Goal: Information Seeking & Learning: Learn about a topic

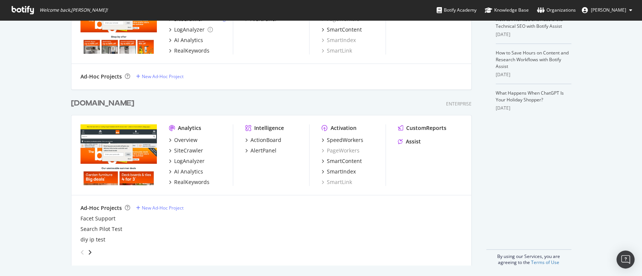
scroll to position [222, 0]
click at [187, 152] on div "SiteCrawler" at bounding box center [188, 151] width 29 height 8
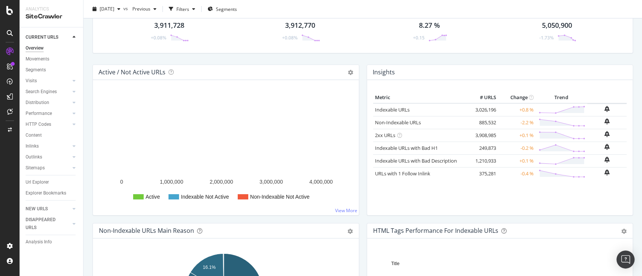
scroll to position [49, 0]
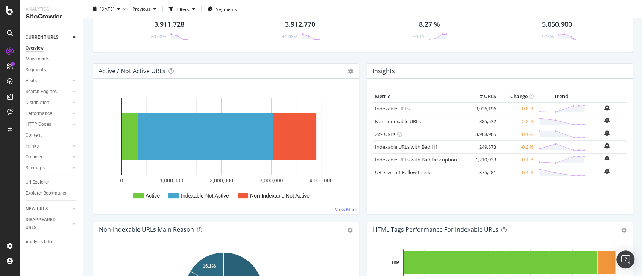
drag, startPoint x: 44, startPoint y: 58, endPoint x: 236, endPoint y: 122, distance: 202.5
click at [44, 58] on div "Movements" at bounding box center [38, 59] width 24 height 8
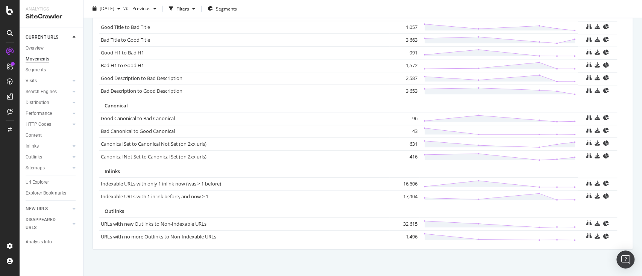
scroll to position [523, 0]
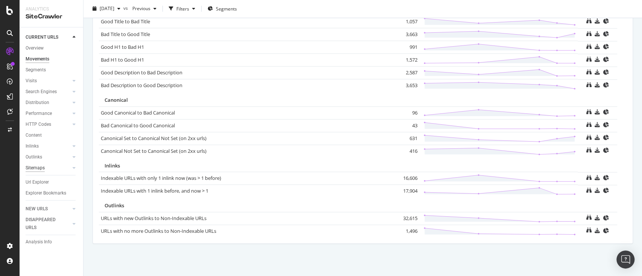
click at [42, 167] on div "Sitemaps" at bounding box center [35, 168] width 19 height 8
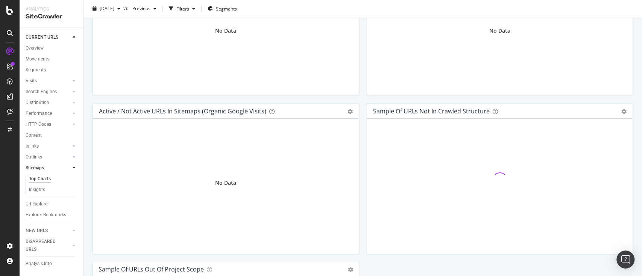
scroll to position [888, 0]
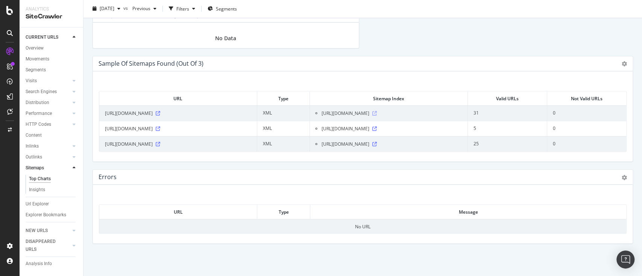
click at [377, 111] on icon at bounding box center [374, 113] width 5 height 5
drag, startPoint x: 210, startPoint y: 127, endPoint x: 102, endPoint y: 130, distance: 108.0
click at [102, 130] on td "https://www.diy.com/static/content-sitemap-1.xml" at bounding box center [178, 128] width 158 height 15
copy span "https://www.diy.com/static/content-sitemap-1.xml"
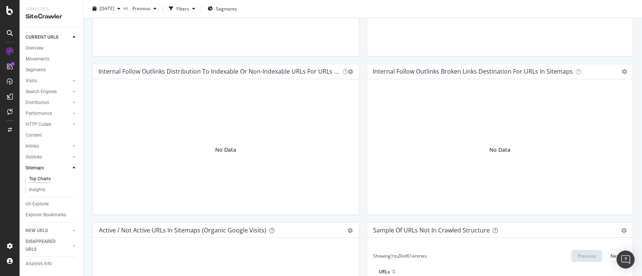
scroll to position [0, 0]
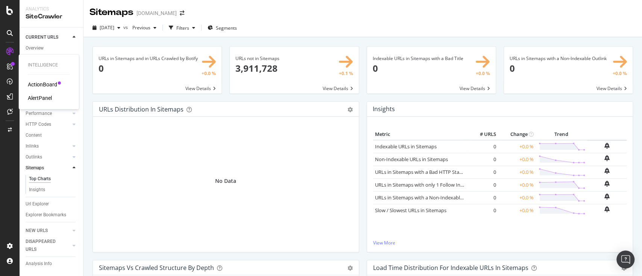
click at [45, 84] on div "ActionBoard" at bounding box center [42, 85] width 29 height 8
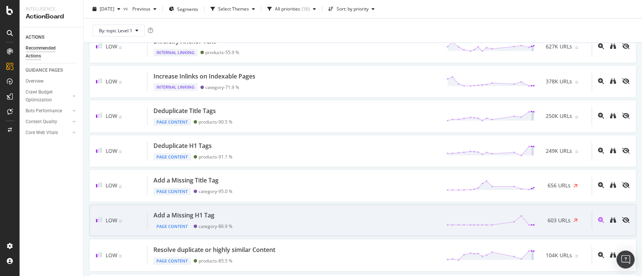
scroll to position [351, 0]
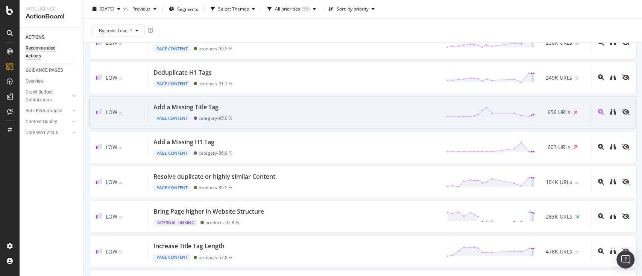
click at [250, 106] on div "Add a Missing Title Tag Page Content category - 95.0 % 656 URLs" at bounding box center [369, 112] width 444 height 19
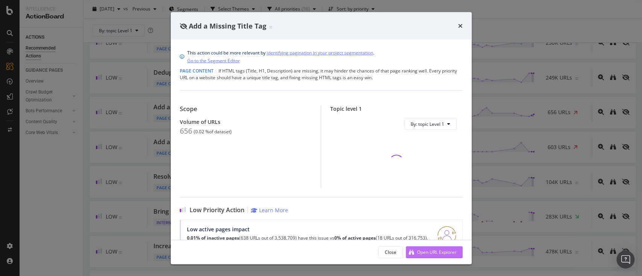
click at [425, 253] on div "Open URL Explorer" at bounding box center [436, 252] width 39 height 6
click at [392, 249] on div "Close" at bounding box center [391, 252] width 12 height 6
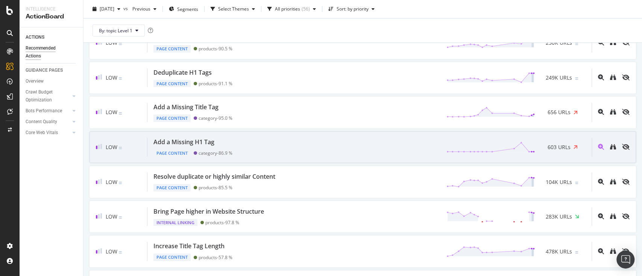
click at [298, 146] on div "Add a Missing H1 Tag Page Content category - 86.9 % 603 URLs" at bounding box center [369, 147] width 444 height 19
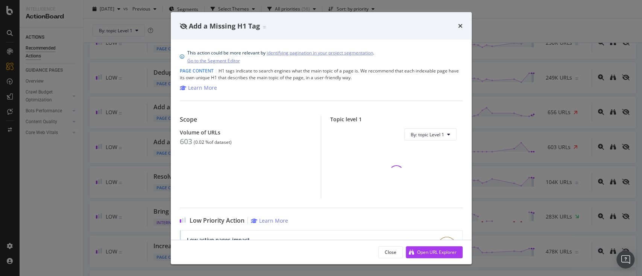
click at [427, 252] on div "Open URL Explorer" at bounding box center [436, 252] width 39 height 6
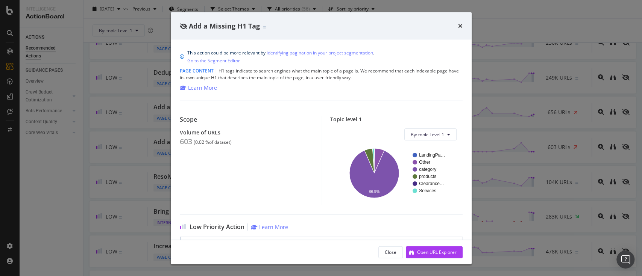
click at [457, 26] on div "Add a Missing H1 Tag" at bounding box center [321, 26] width 283 height 10
click at [459, 26] on icon "times" at bounding box center [460, 26] width 5 height 6
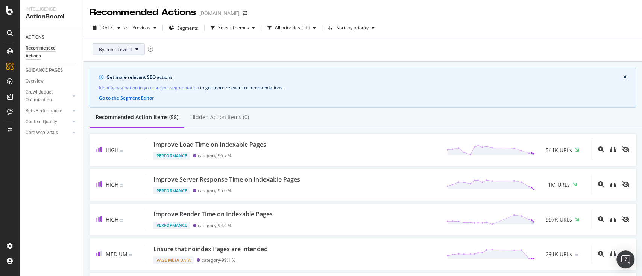
click at [130, 50] on span "By: topic Level 1" at bounding box center [115, 49] width 33 height 6
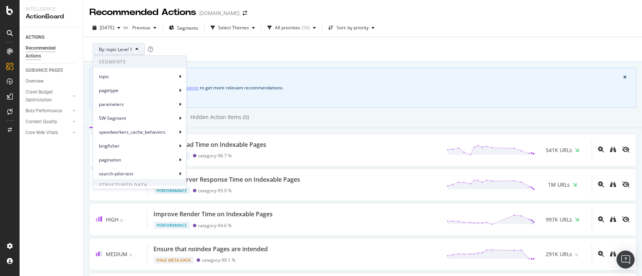
click at [132, 49] on span "By: topic Level 1" at bounding box center [115, 49] width 33 height 6
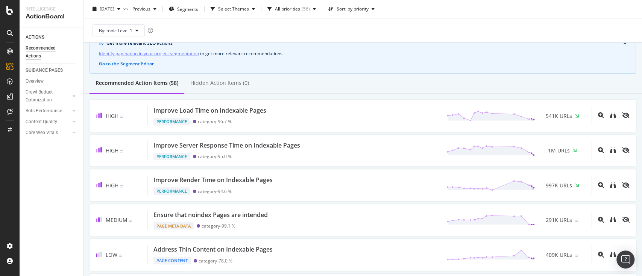
scroll to position [50, 0]
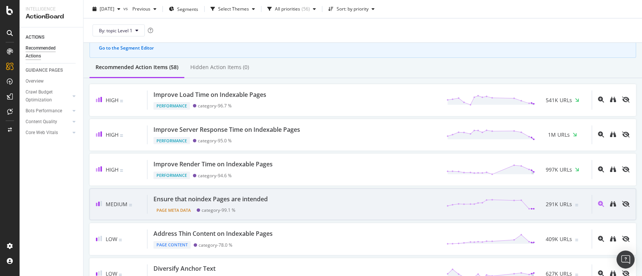
click at [366, 203] on div "Ensure that noindex Pages are intended Page Meta Data category - 99.1 % 291K UR…" at bounding box center [369, 204] width 444 height 19
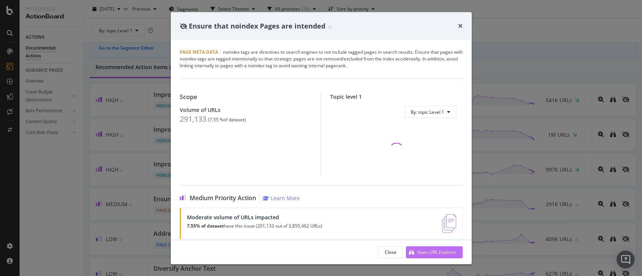
click at [427, 253] on div "Open URL Explorer" at bounding box center [436, 252] width 39 height 6
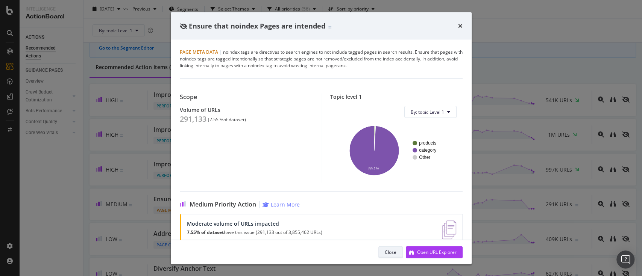
click at [388, 255] on div "Close" at bounding box center [391, 252] width 12 height 6
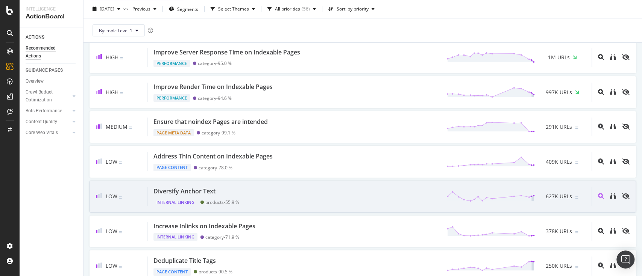
scroll to position [150, 0]
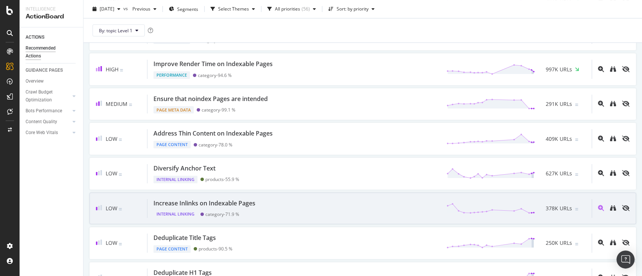
click at [325, 208] on div "Increase Inlinks on Indexable Pages Internal Linking category - 71.9 % 378K URLs" at bounding box center [369, 208] width 444 height 19
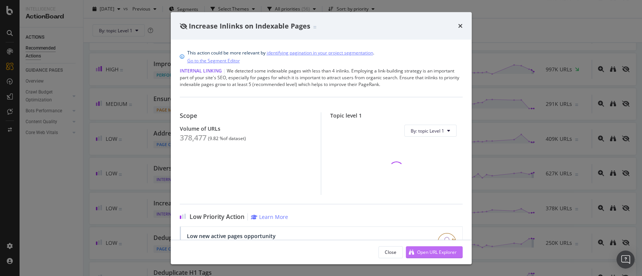
click at [445, 249] on div "Open URL Explorer" at bounding box center [436, 252] width 39 height 6
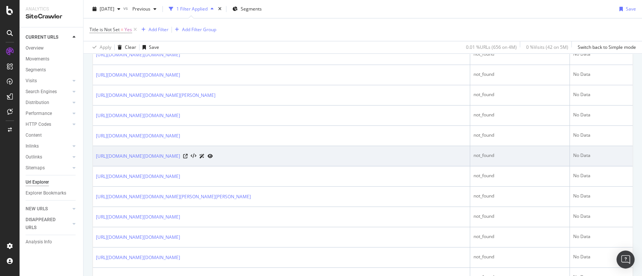
scroll to position [200, 0]
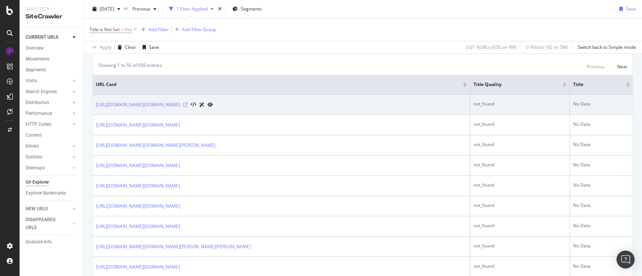
click at [188, 103] on icon at bounding box center [185, 105] width 5 height 5
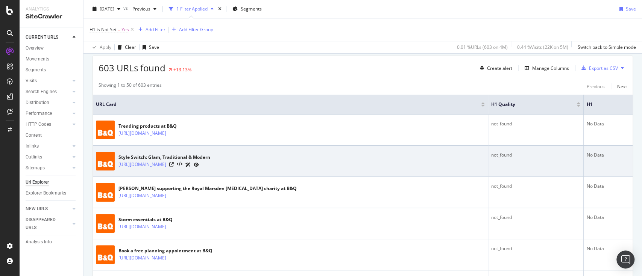
scroll to position [200, 0]
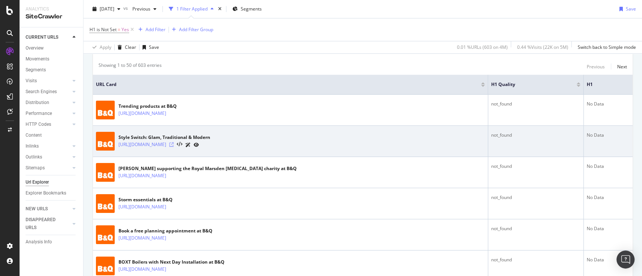
click at [174, 143] on icon at bounding box center [171, 145] width 5 height 5
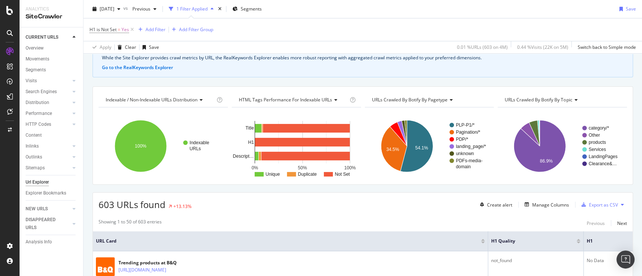
scroll to position [25, 0]
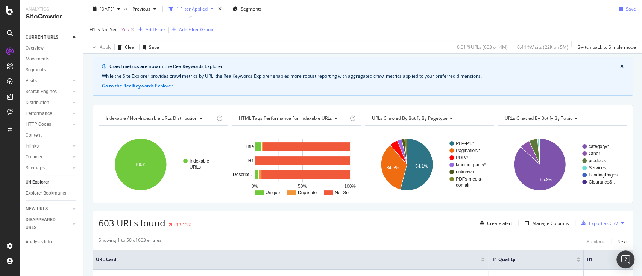
click at [148, 28] on div "Add Filter" at bounding box center [156, 29] width 20 height 6
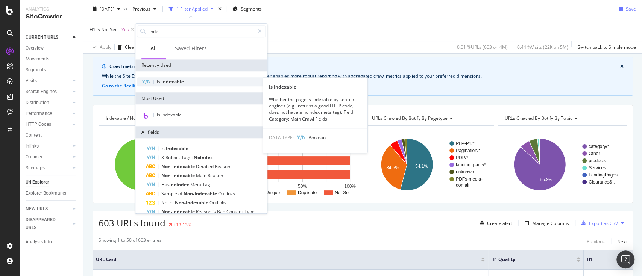
type input "inde"
click at [175, 80] on span "Indexable" at bounding box center [172, 82] width 23 height 6
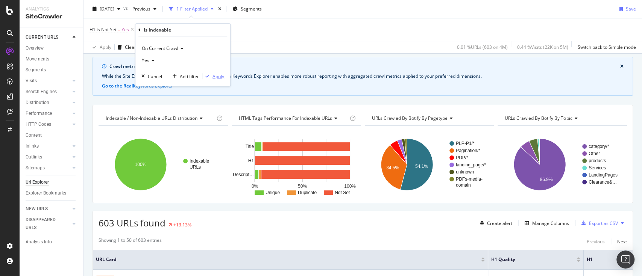
click at [213, 79] on div "Apply" at bounding box center [219, 76] width 12 height 6
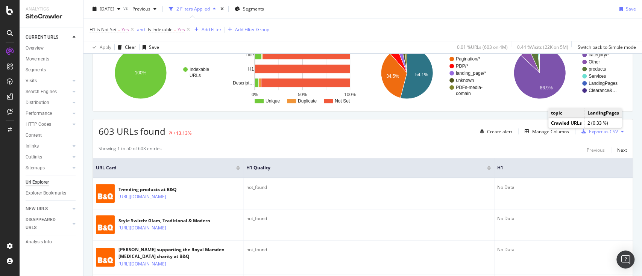
scroll to position [75, 0]
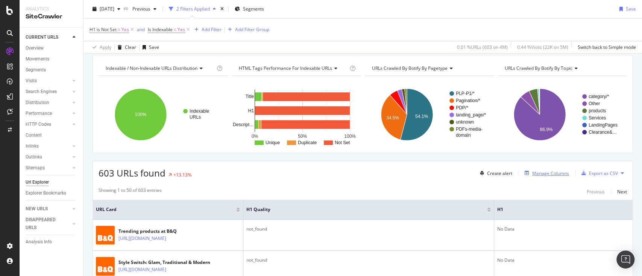
click at [538, 175] on div "Manage Columns" at bounding box center [550, 173] width 37 height 6
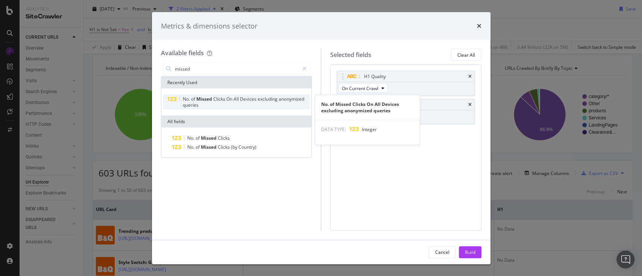
type input "missed"
click at [255, 102] on div "No. of Missed Clicks On All Devices excluding anonymized queries" at bounding box center [246, 102] width 128 height 12
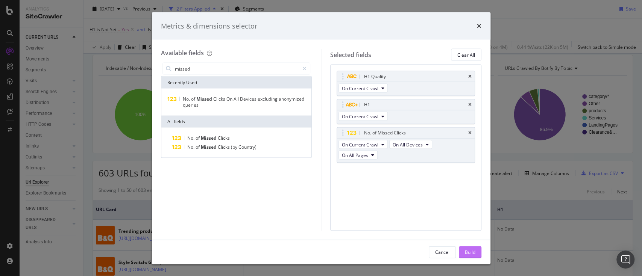
click at [466, 252] on div "Build" at bounding box center [470, 252] width 11 height 6
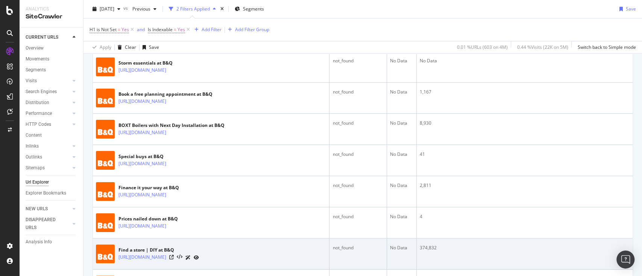
scroll to position [376, 0]
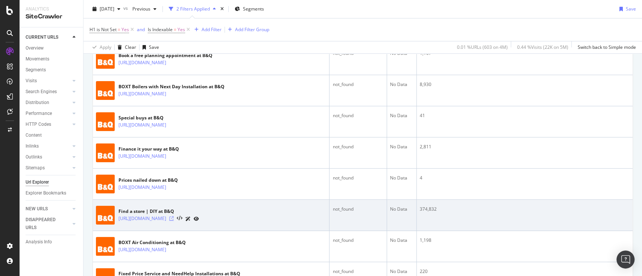
click at [174, 218] on icon at bounding box center [171, 219] width 5 height 5
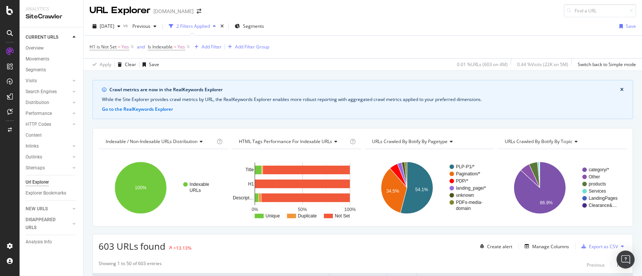
scroll to position [0, 0]
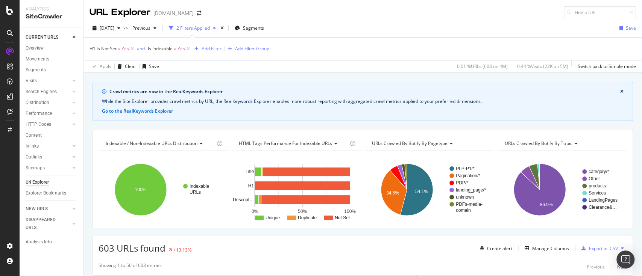
click at [202, 51] on div "Add Filter" at bounding box center [212, 49] width 20 height 6
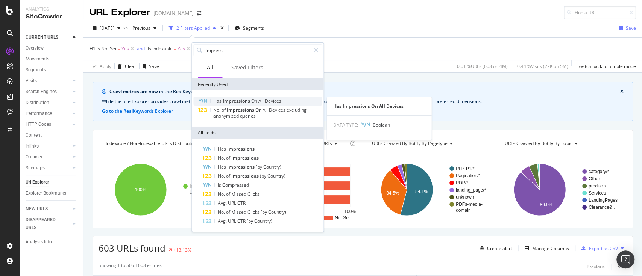
type input "impress"
click at [254, 102] on span "On" at bounding box center [254, 101] width 7 height 6
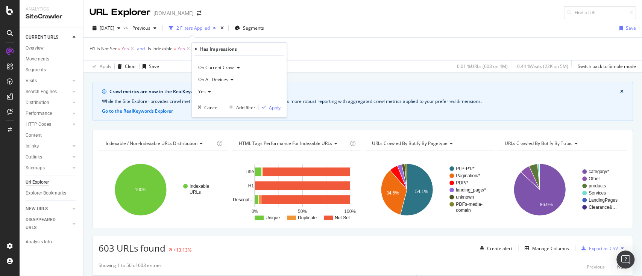
drag, startPoint x: 277, startPoint y: 104, endPoint x: 437, endPoint y: 54, distance: 167.5
click at [276, 104] on div "Apply" at bounding box center [275, 107] width 12 height 6
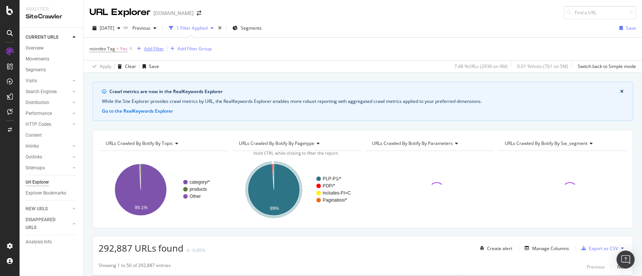
click at [158, 50] on div "Add Filter" at bounding box center [154, 49] width 20 height 6
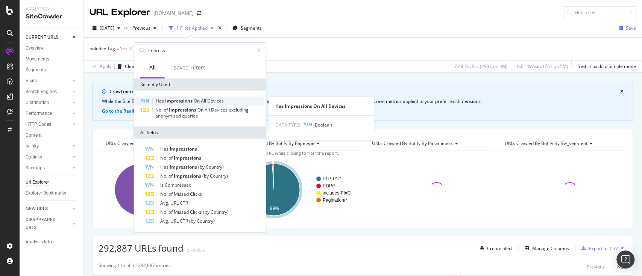
type input "impress"
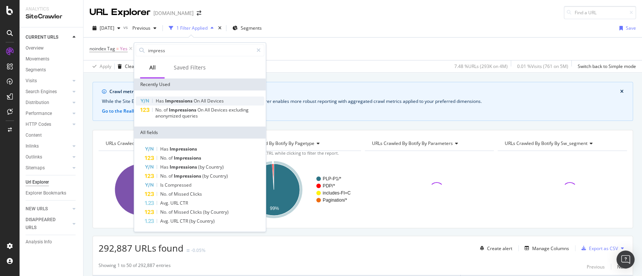
click at [200, 102] on span "On" at bounding box center [197, 101] width 7 height 6
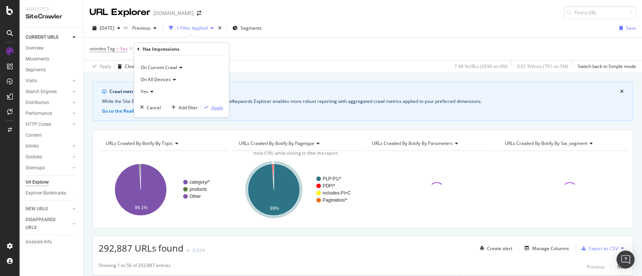
click at [217, 107] on div "Apply" at bounding box center [217, 107] width 12 height 6
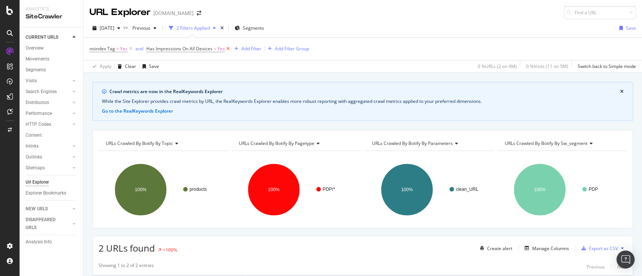
click at [225, 50] on icon at bounding box center [228, 49] width 6 height 8
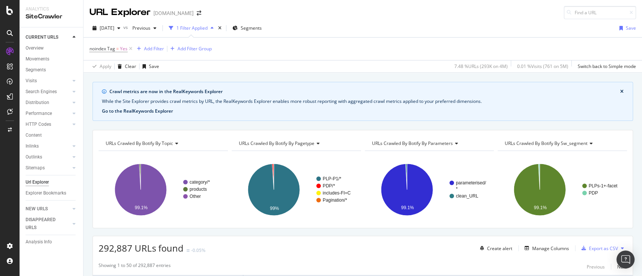
drag, startPoint x: 147, startPoint y: 111, endPoint x: 132, endPoint y: 112, distance: 15.5
click at [132, 112] on button "Go to the RealKeywords Explorer" at bounding box center [137, 111] width 71 height 7
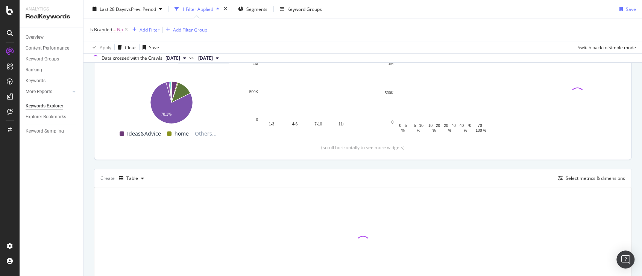
scroll to position [150, 0]
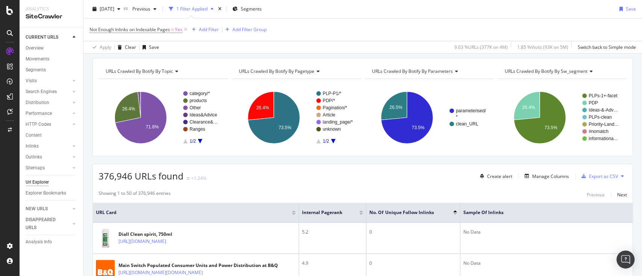
scroll to position [50, 0]
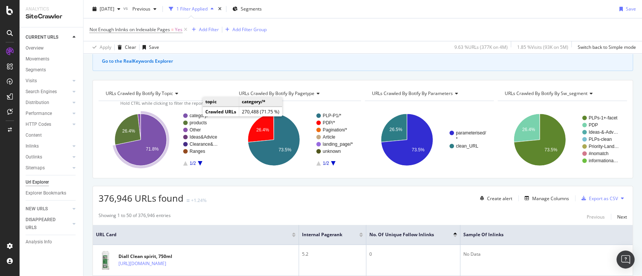
click at [195, 115] on text "category/*" at bounding box center [200, 115] width 20 height 5
